Goal: Navigation & Orientation: Understand site structure

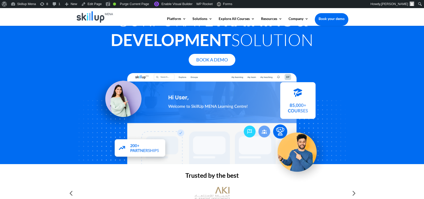
scroll to position [168, 0]
